Goal: Navigation & Orientation: Find specific page/section

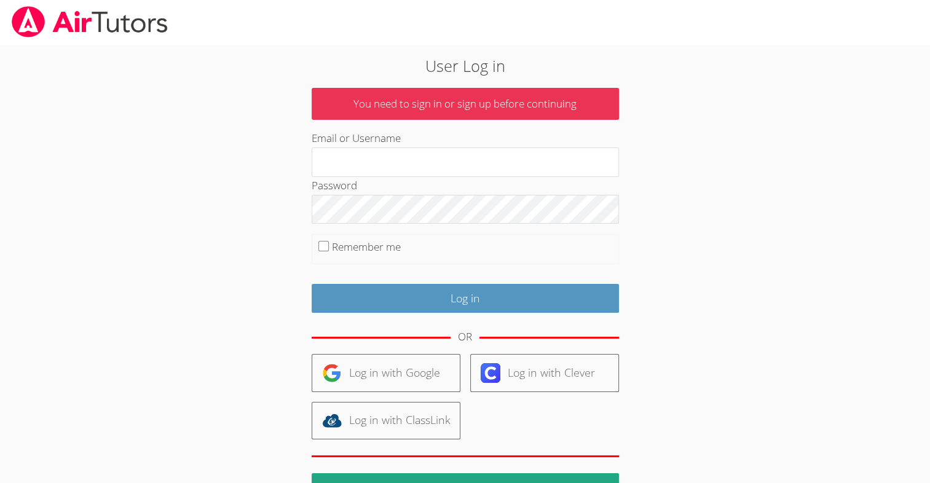
click at [463, 150] on input "Email or Username" at bounding box center [465, 163] width 307 height 30
click at [450, 165] on input "Email or Username" at bounding box center [465, 163] width 307 height 30
click at [449, 165] on input "Email or Username" at bounding box center [465, 163] width 307 height 30
click at [382, 155] on input "Email or Username" at bounding box center [465, 163] width 307 height 30
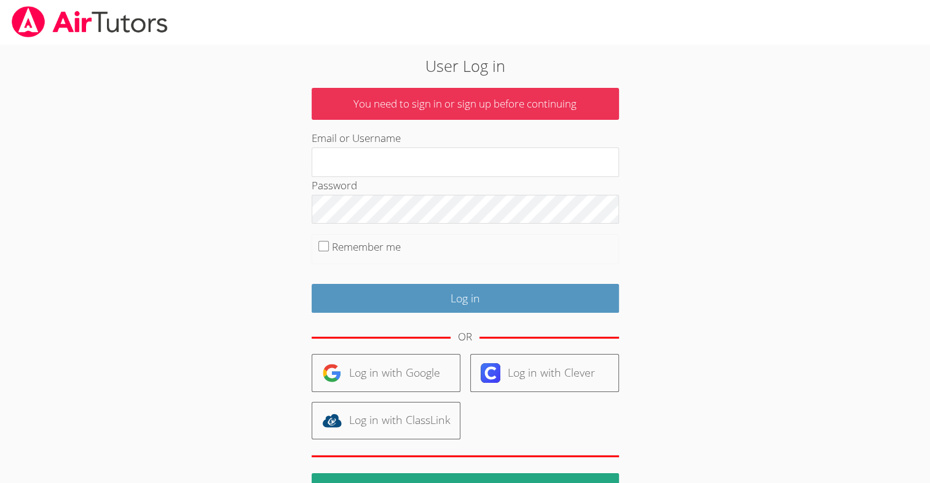
click at [382, 155] on input "Email or Username" at bounding box center [465, 163] width 307 height 30
click at [383, 156] on input "Email or Username" at bounding box center [465, 163] width 307 height 30
click at [384, 156] on input "Email or Username" at bounding box center [465, 163] width 307 height 30
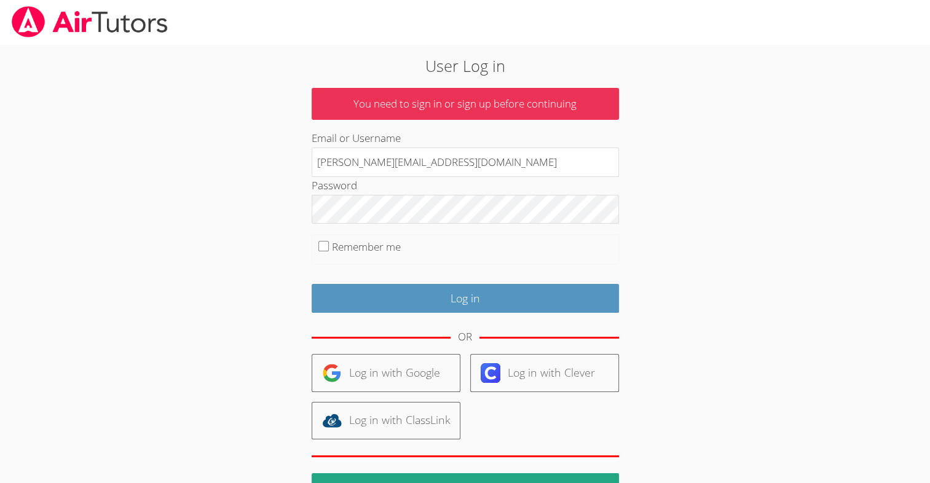
type input "darryl.burns78@gmail.com"
click at [378, 302] on input "Log in" at bounding box center [465, 298] width 307 height 29
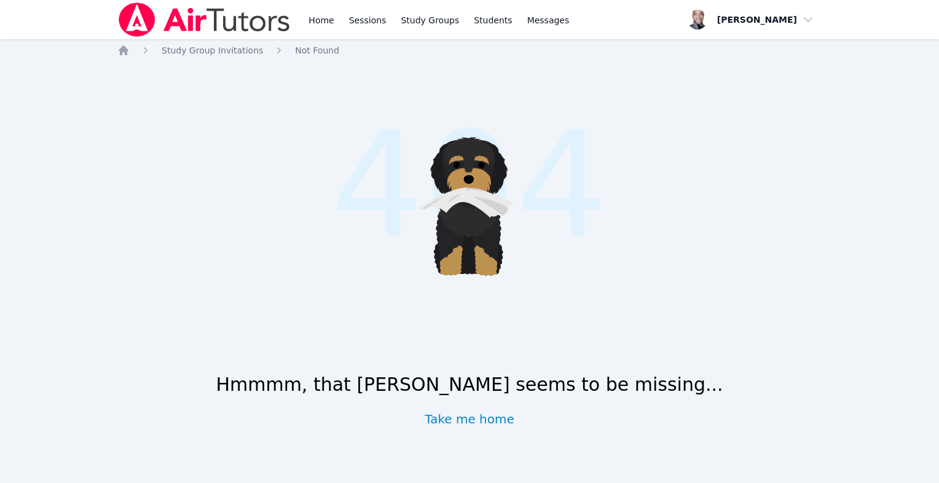
click at [379, 31] on link "Sessions" at bounding box center [368, 19] width 42 height 39
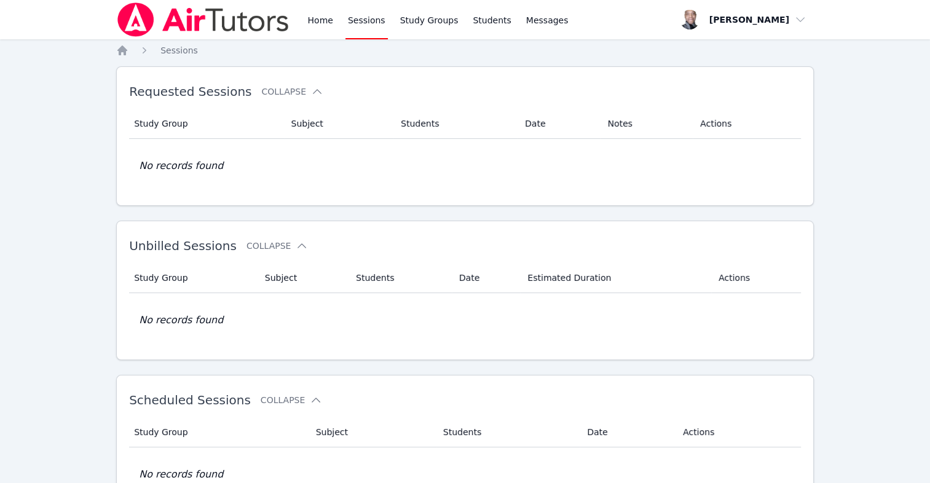
click at [327, 15] on link "Home" at bounding box center [320, 19] width 30 height 39
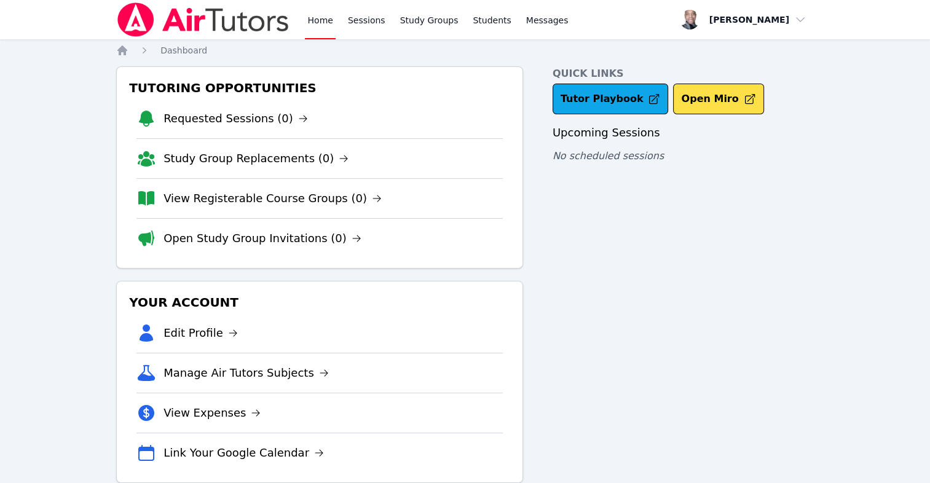
click at [168, 323] on li "Edit Profile" at bounding box center [319, 332] width 366 height 39
click at [178, 334] on link "Edit Profile" at bounding box center [200, 333] width 74 height 17
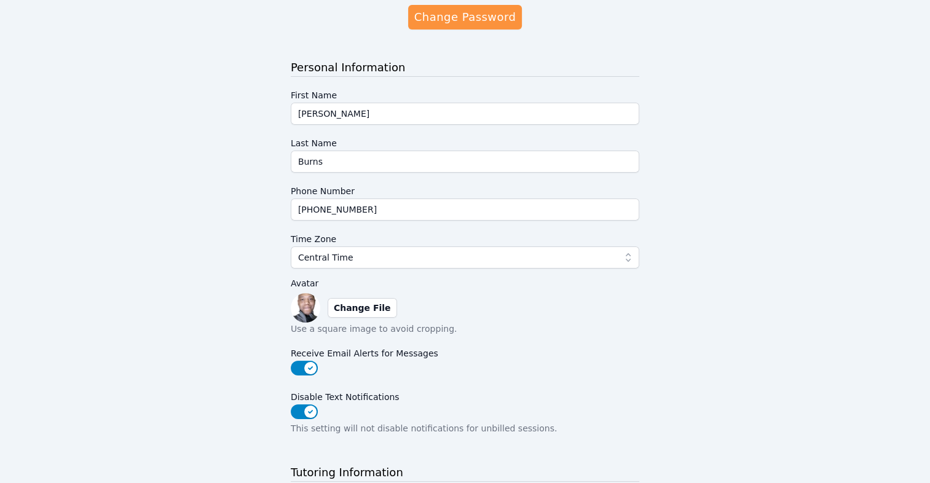
scroll to position [93, 0]
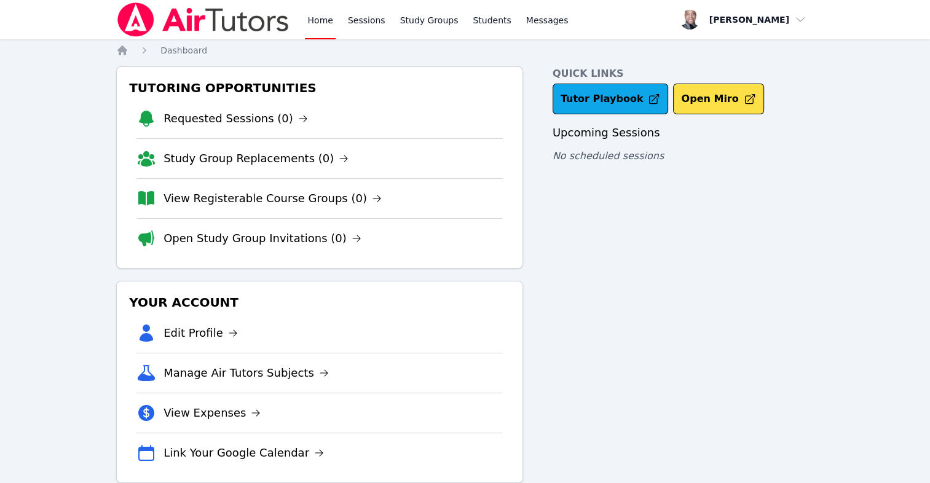
click at [643, 267] on div "Quick Links Tutor Playbook Open Miro Upcoming Sessions No scheduled sessions" at bounding box center [683, 274] width 261 height 417
click at [472, 18] on link "Students" at bounding box center [491, 19] width 43 height 39
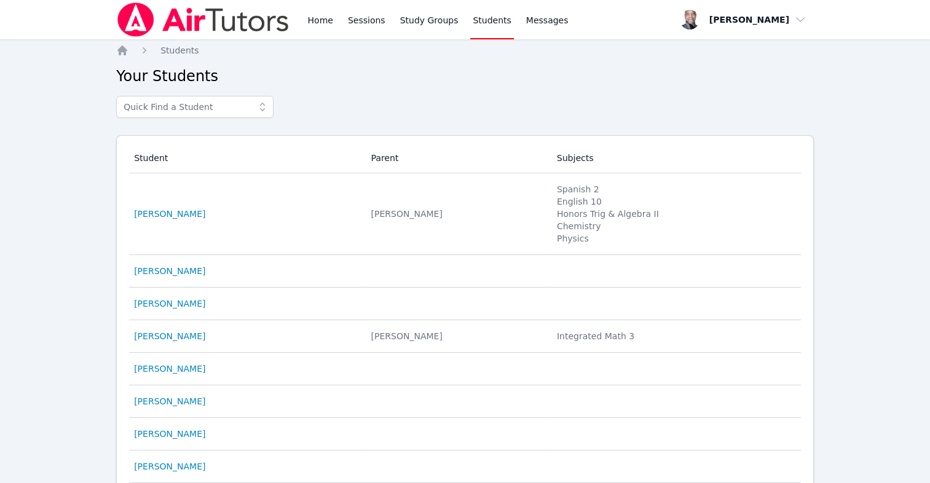
click at [537, 18] on span "Messages" at bounding box center [547, 20] width 42 height 12
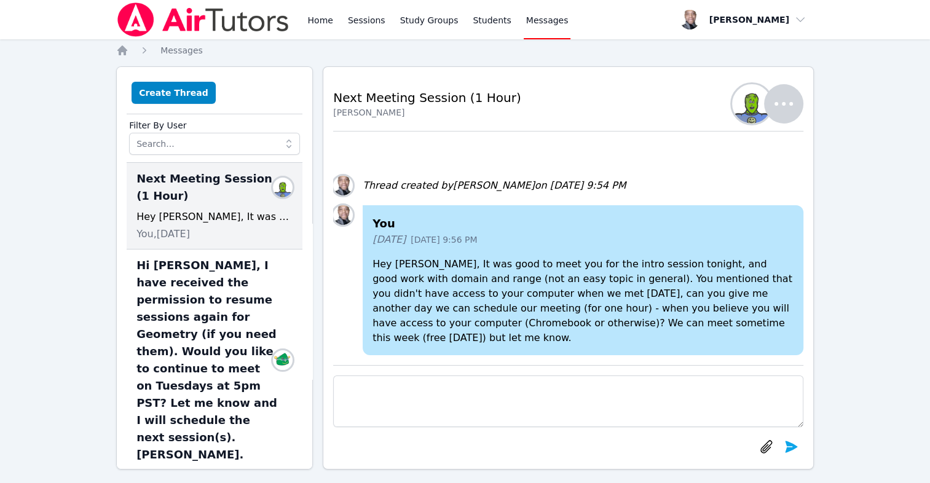
click at [414, 17] on link "Study Groups" at bounding box center [429, 19] width 63 height 39
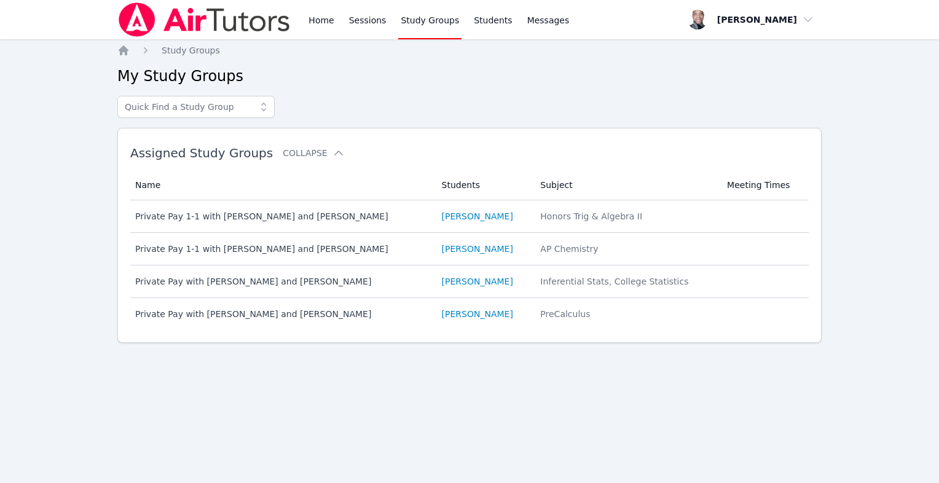
click at [359, 19] on link "Sessions" at bounding box center [368, 19] width 42 height 39
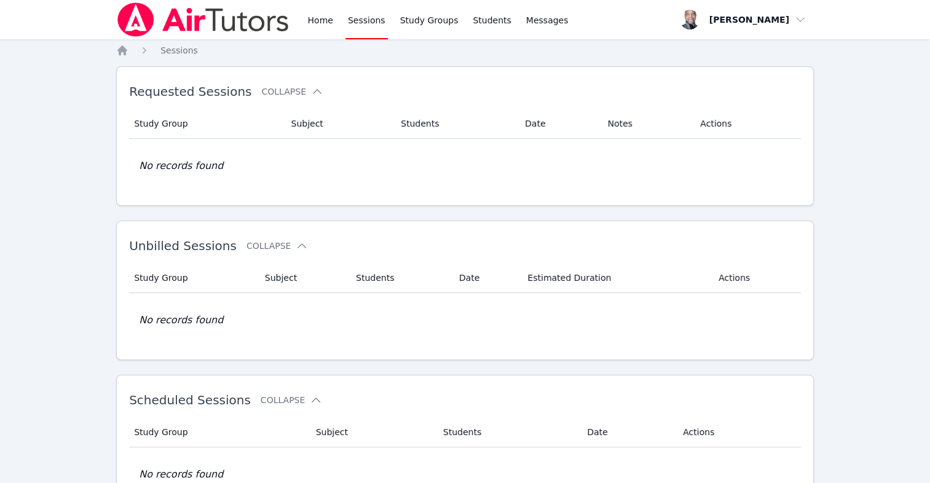
click at [315, 12] on link "Home" at bounding box center [320, 19] width 30 height 39
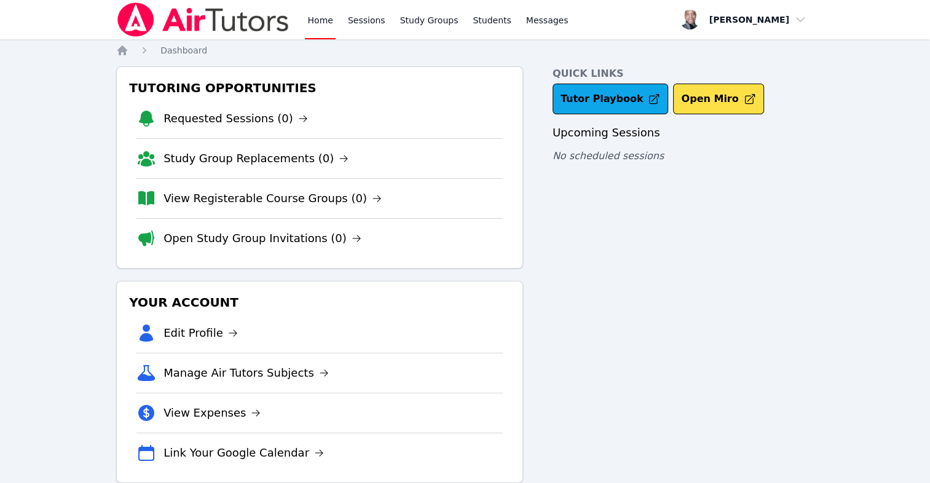
click at [192, 50] on span "Dashboard" at bounding box center [183, 50] width 47 height 10
click at [290, 19] on div "Home Sessions Study Groups Students Messages" at bounding box center [343, 19] width 454 height 39
click at [296, 242] on link "Open Study Group Invitations (0)" at bounding box center [262, 238] width 198 height 17
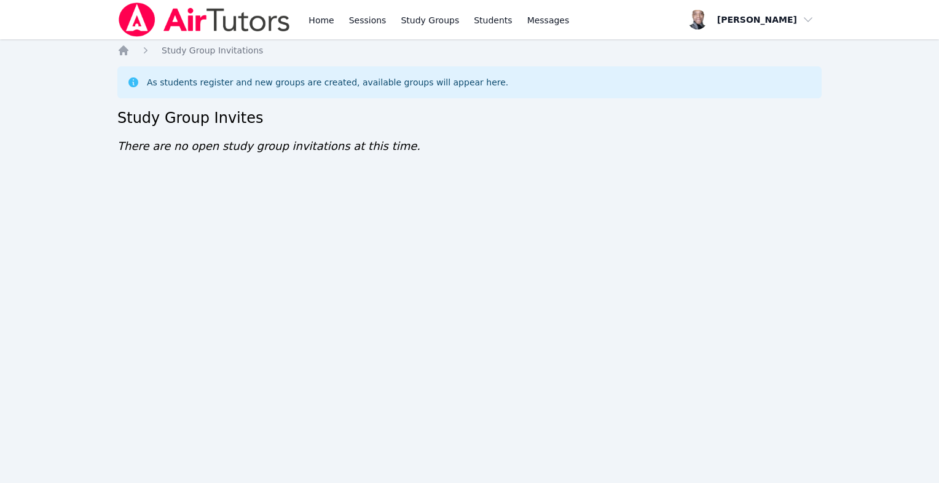
drag, startPoint x: 938, startPoint y: 283, endPoint x: 536, endPoint y: 132, distance: 429.2
click at [536, 132] on div "Home Study Group Invitations As students register and new groups are created, a…" at bounding box center [469, 111] width 704 height 135
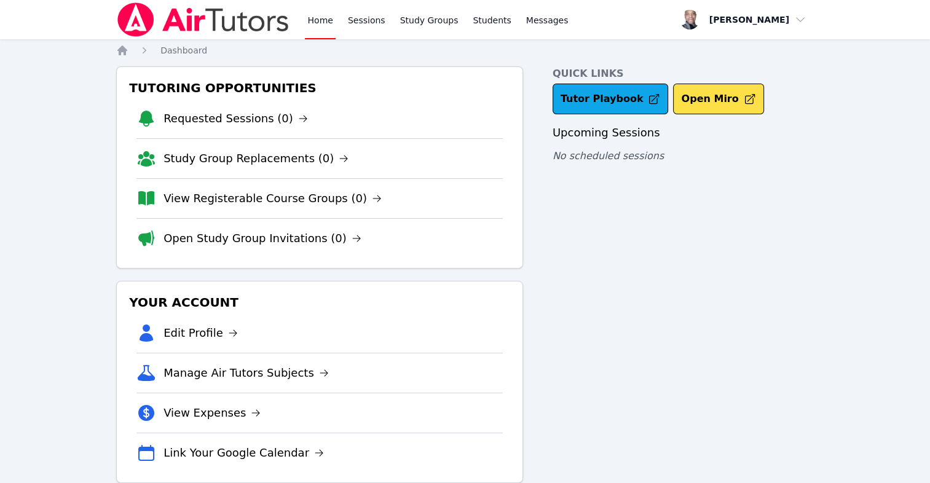
click at [203, 245] on link "Open Study Group Invitations (0)" at bounding box center [262, 238] width 198 height 17
